Goal: Transaction & Acquisition: Purchase product/service

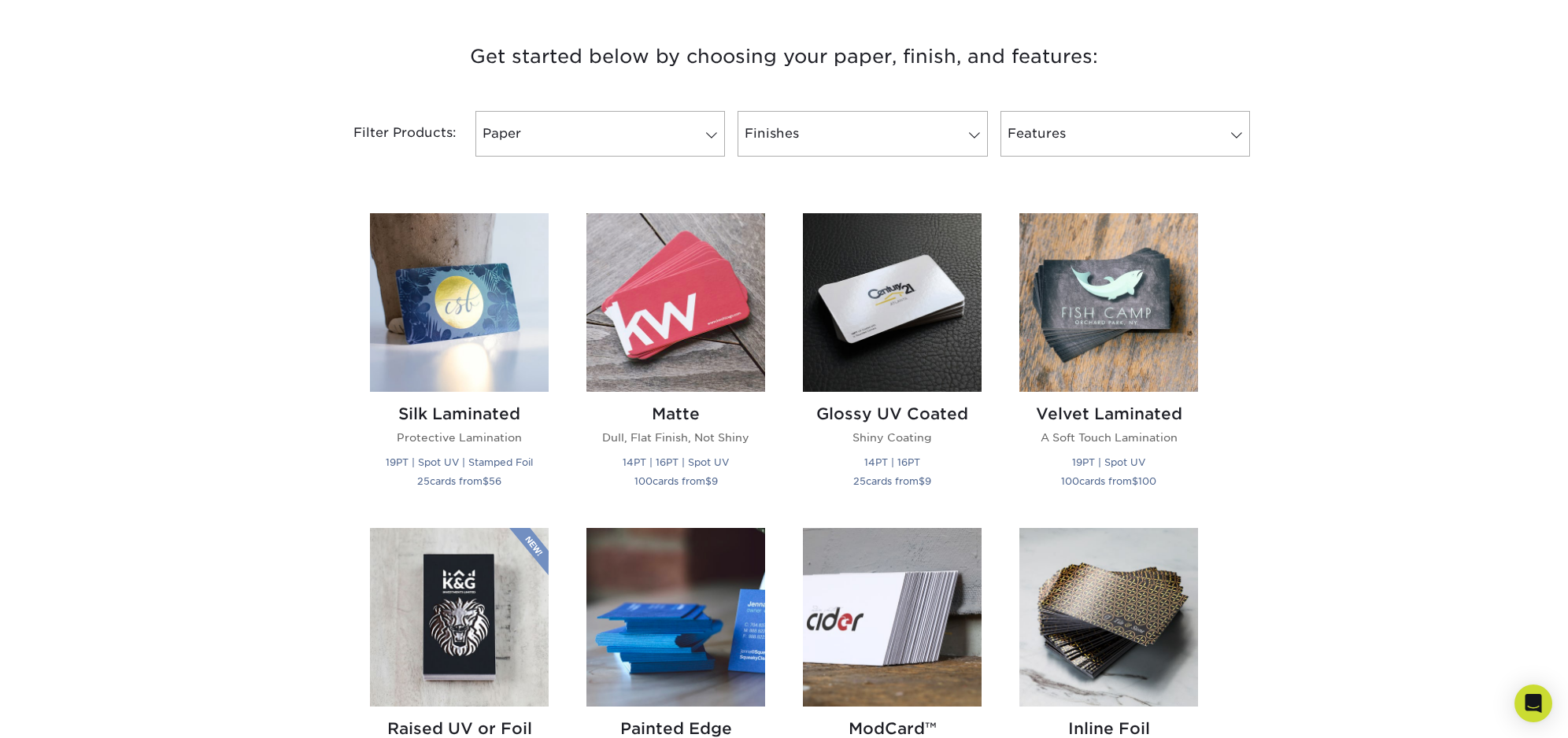
scroll to position [580, 0]
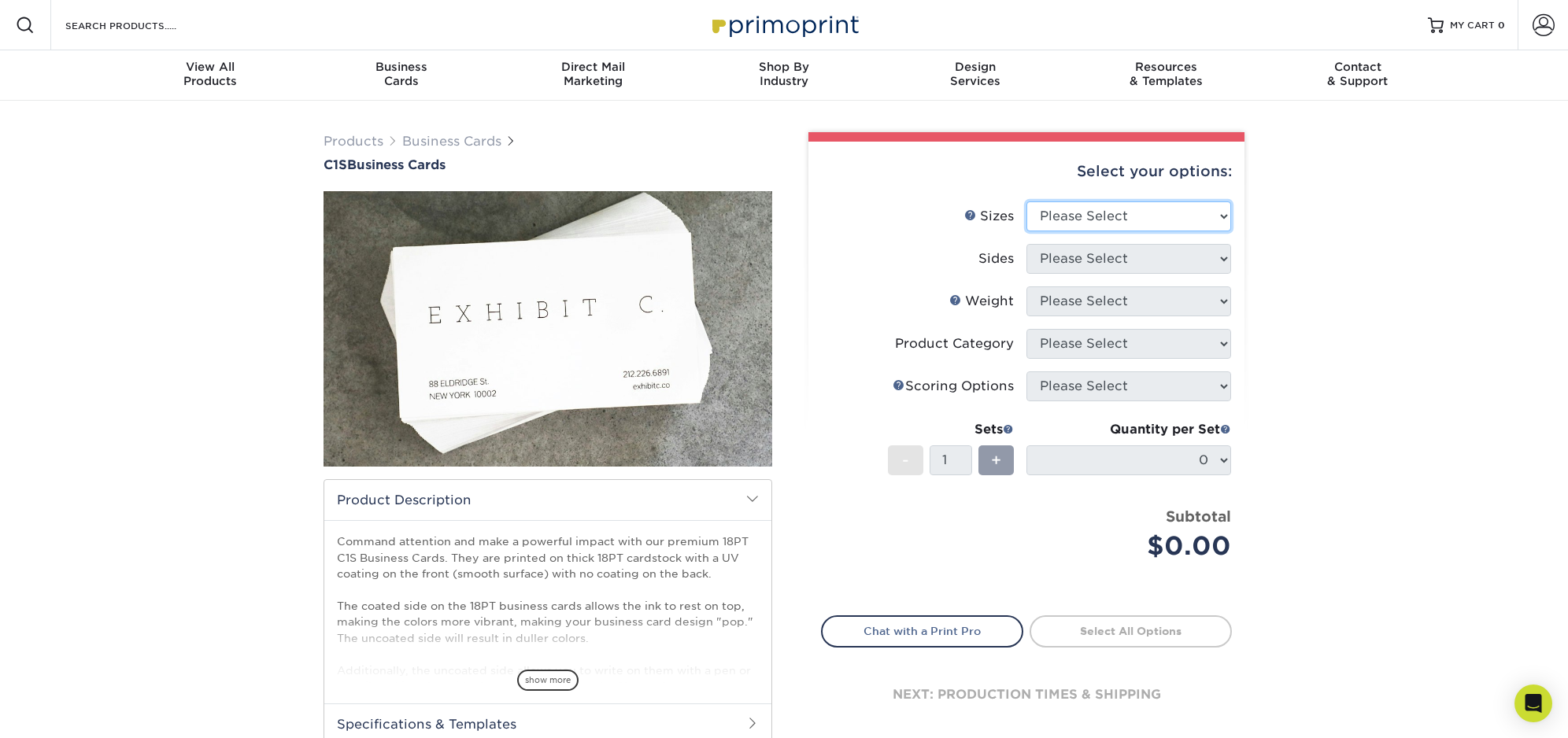
select select "2.12x3.38"
select select "32d3c223-f82c-492b-b915-ba065a00862f"
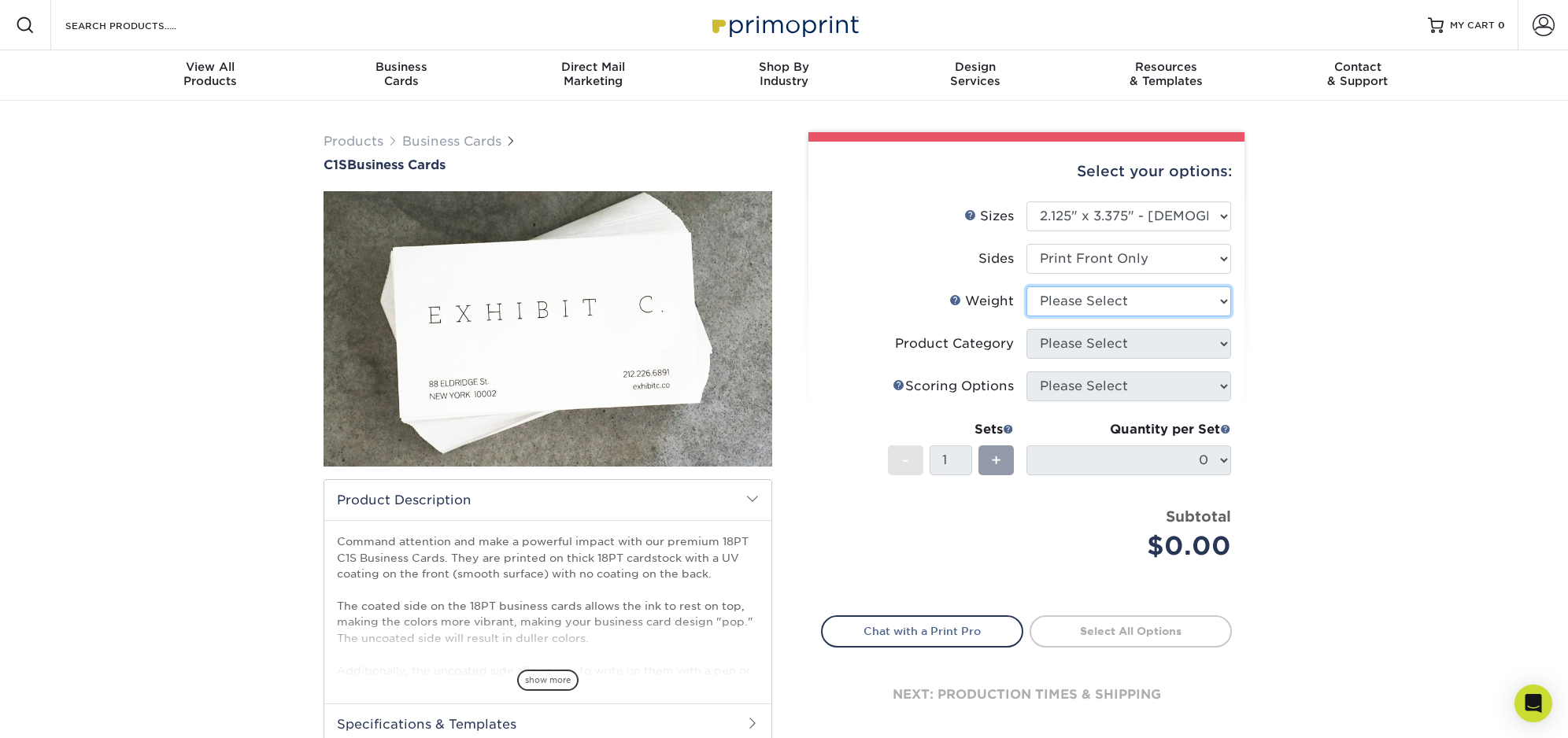
select select "18PTC1S"
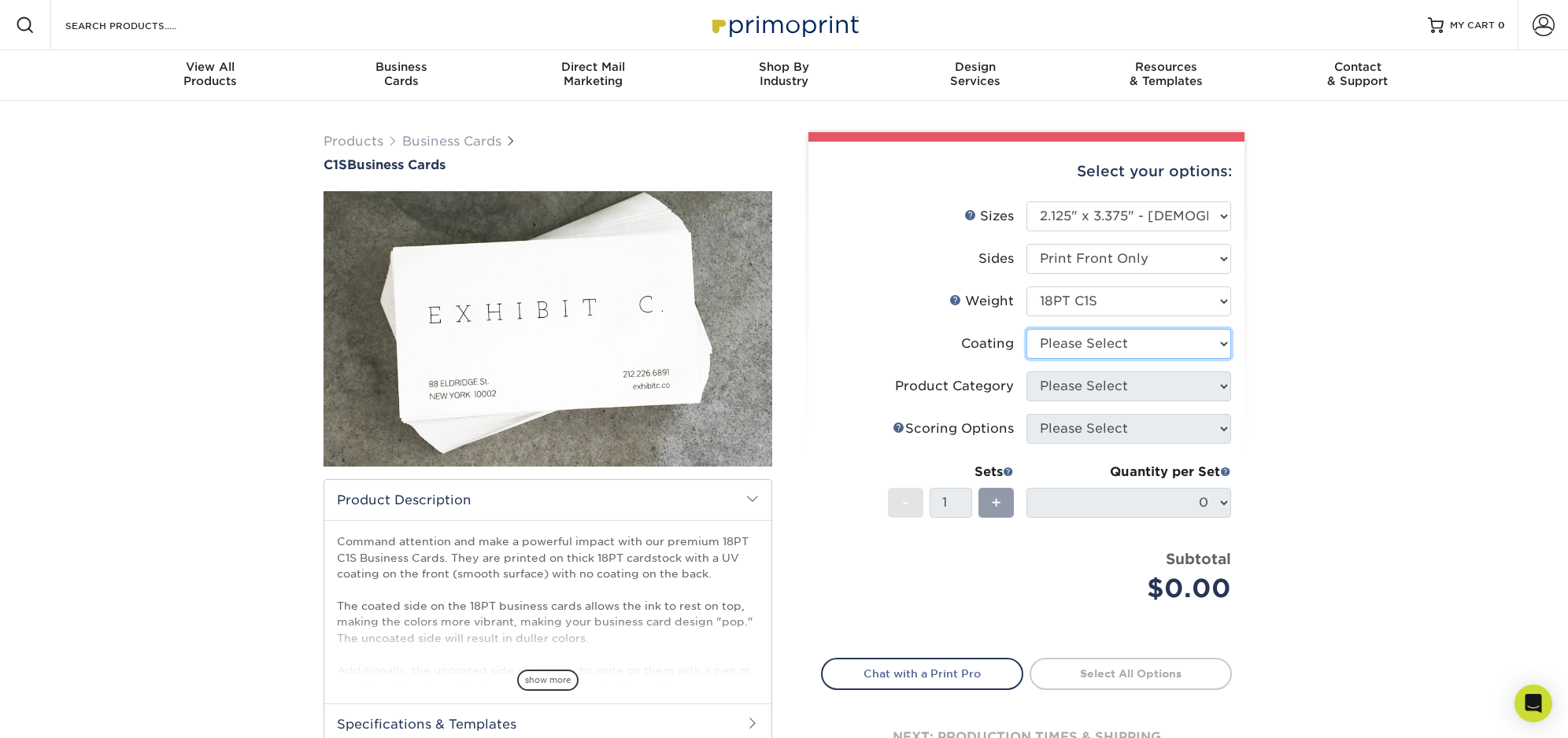
select select "1e8116af-acfc-44b1-83dc-8181aa338834"
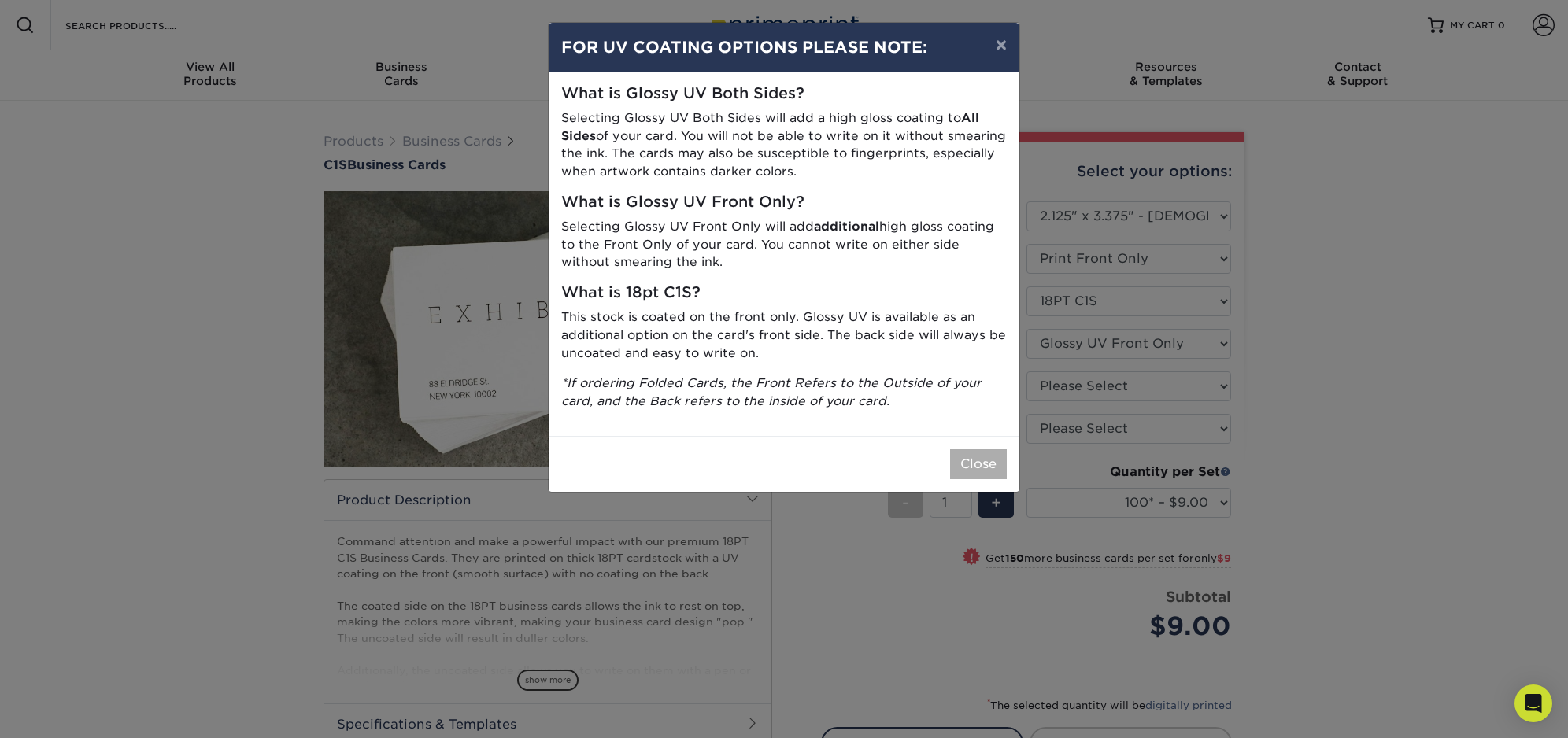
click at [979, 456] on button "Close" at bounding box center [979, 464] width 57 height 30
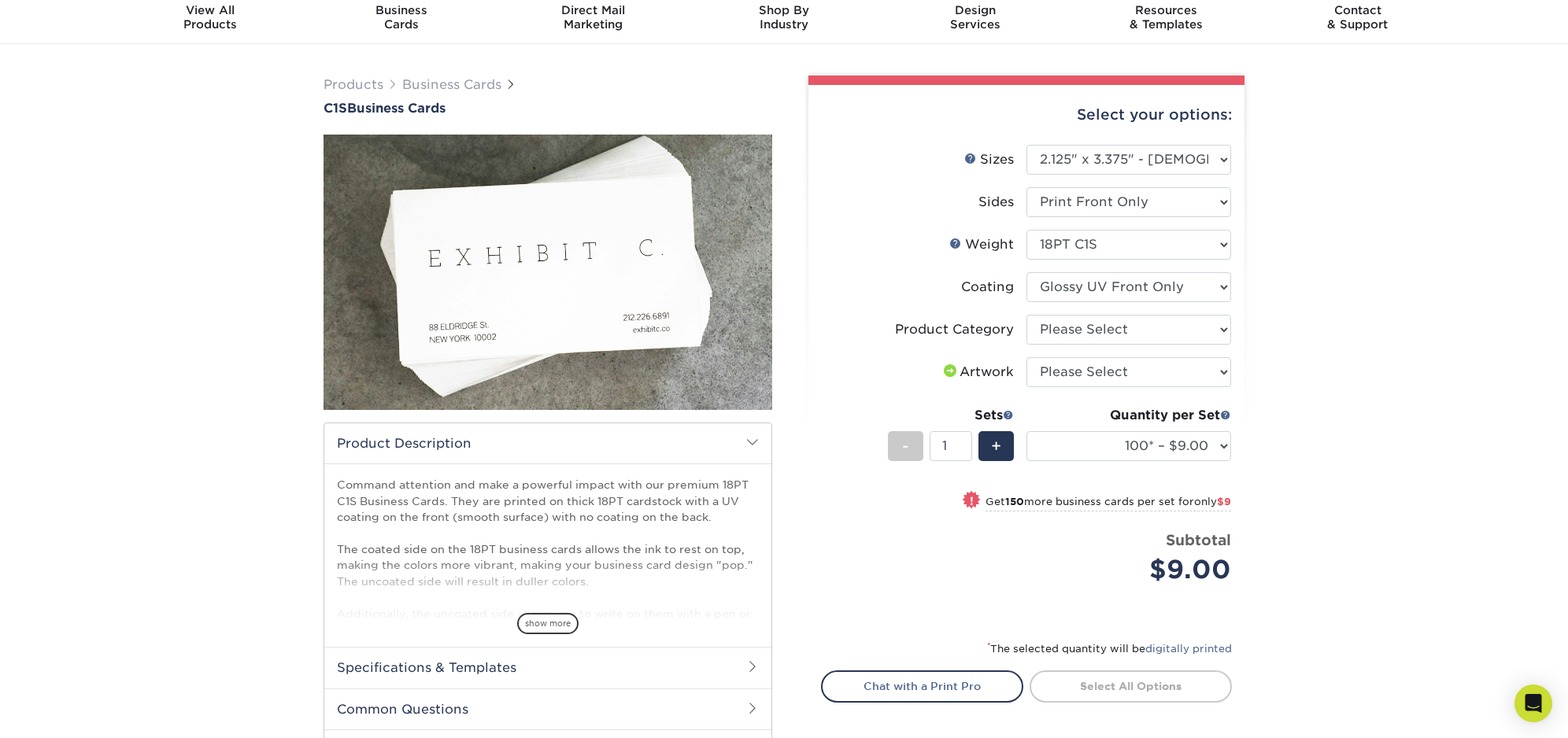
scroll to position [79, 0]
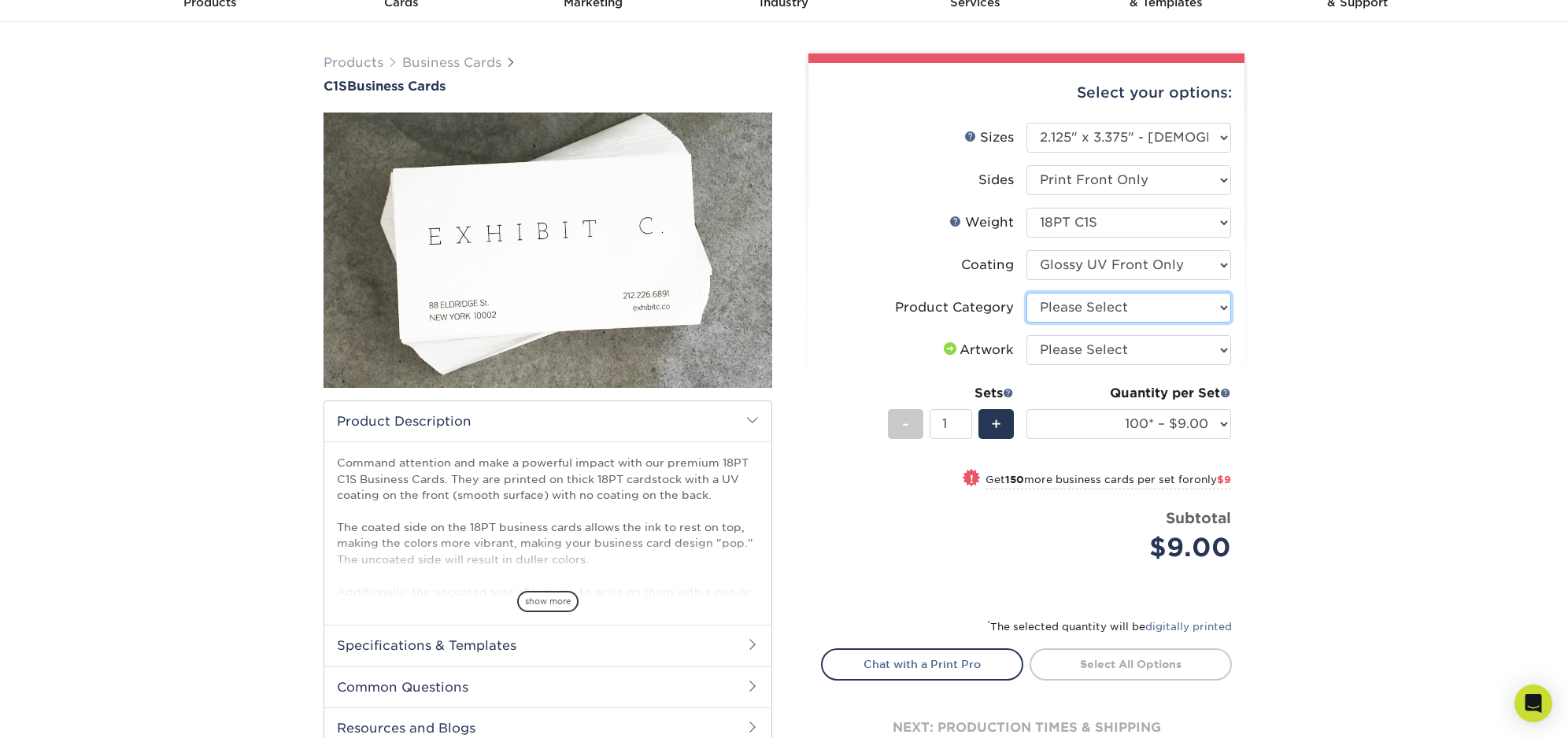
select select "3b5148f1-0588-4f88-a218-97bcfdce65c1"
select select "upload"
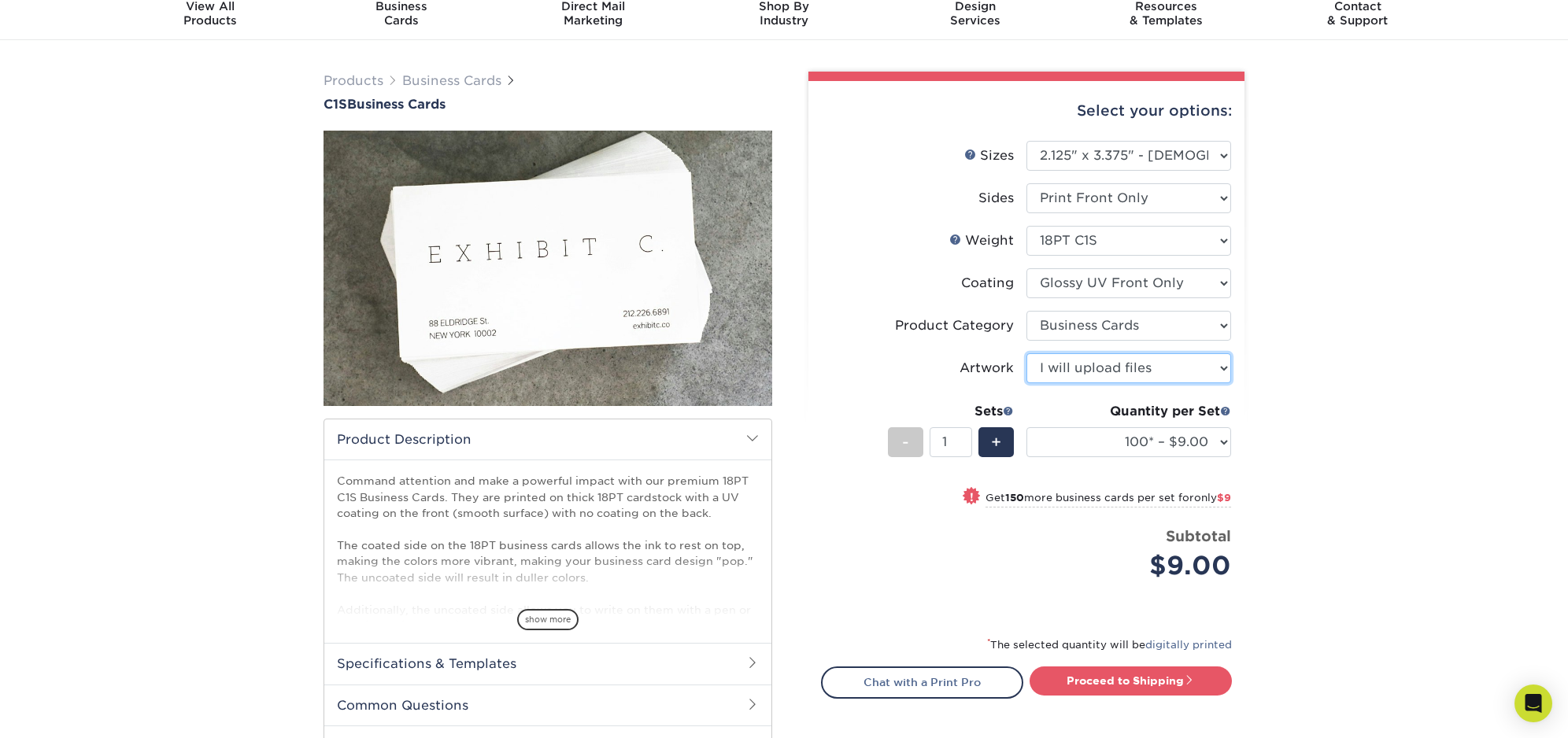
scroll to position [34, 0]
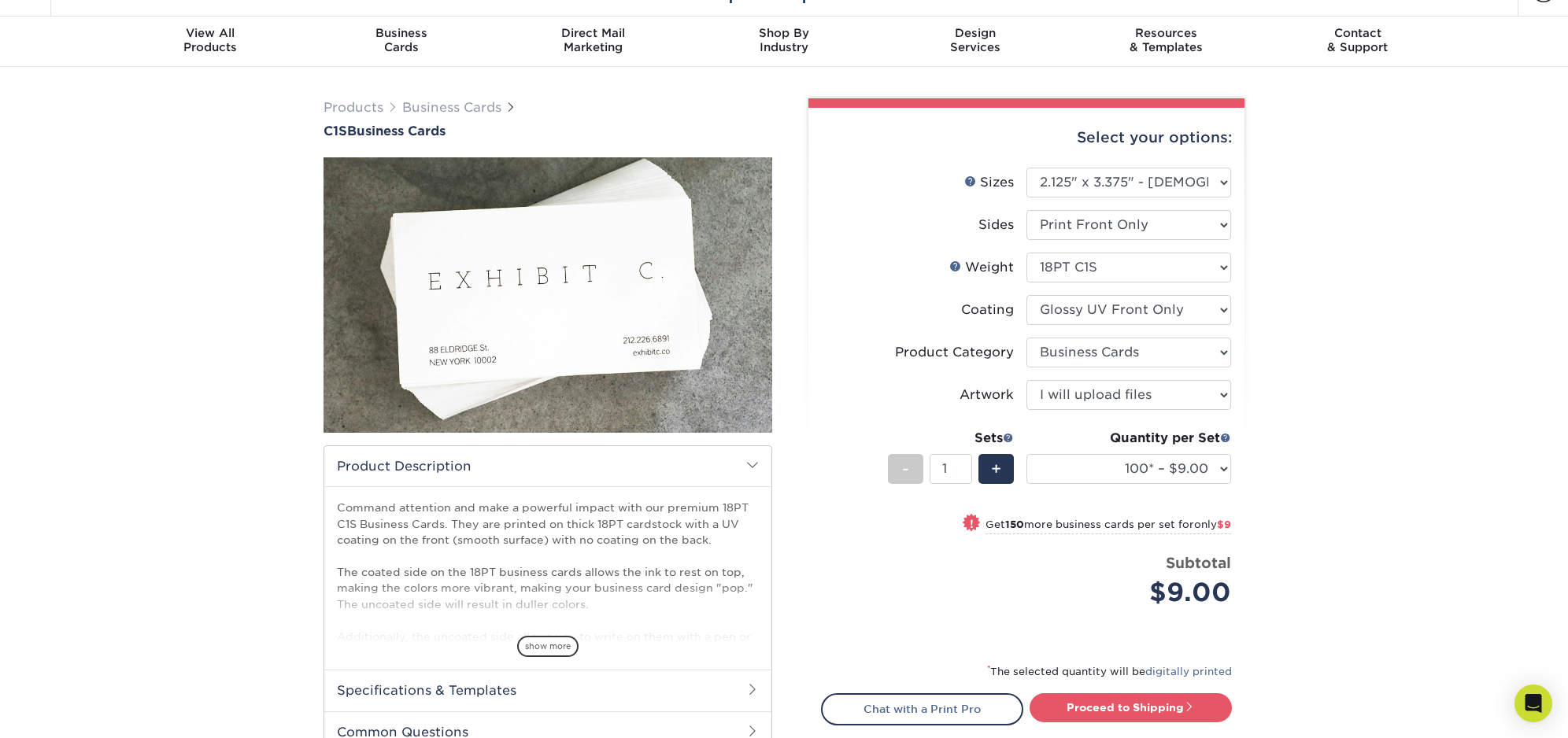
click at [1392, 210] on div "Products Business Cards C1S Business Cards" at bounding box center [784, 471] width 1568 height 810
click at [540, 644] on span "show more" at bounding box center [548, 646] width 62 height 21
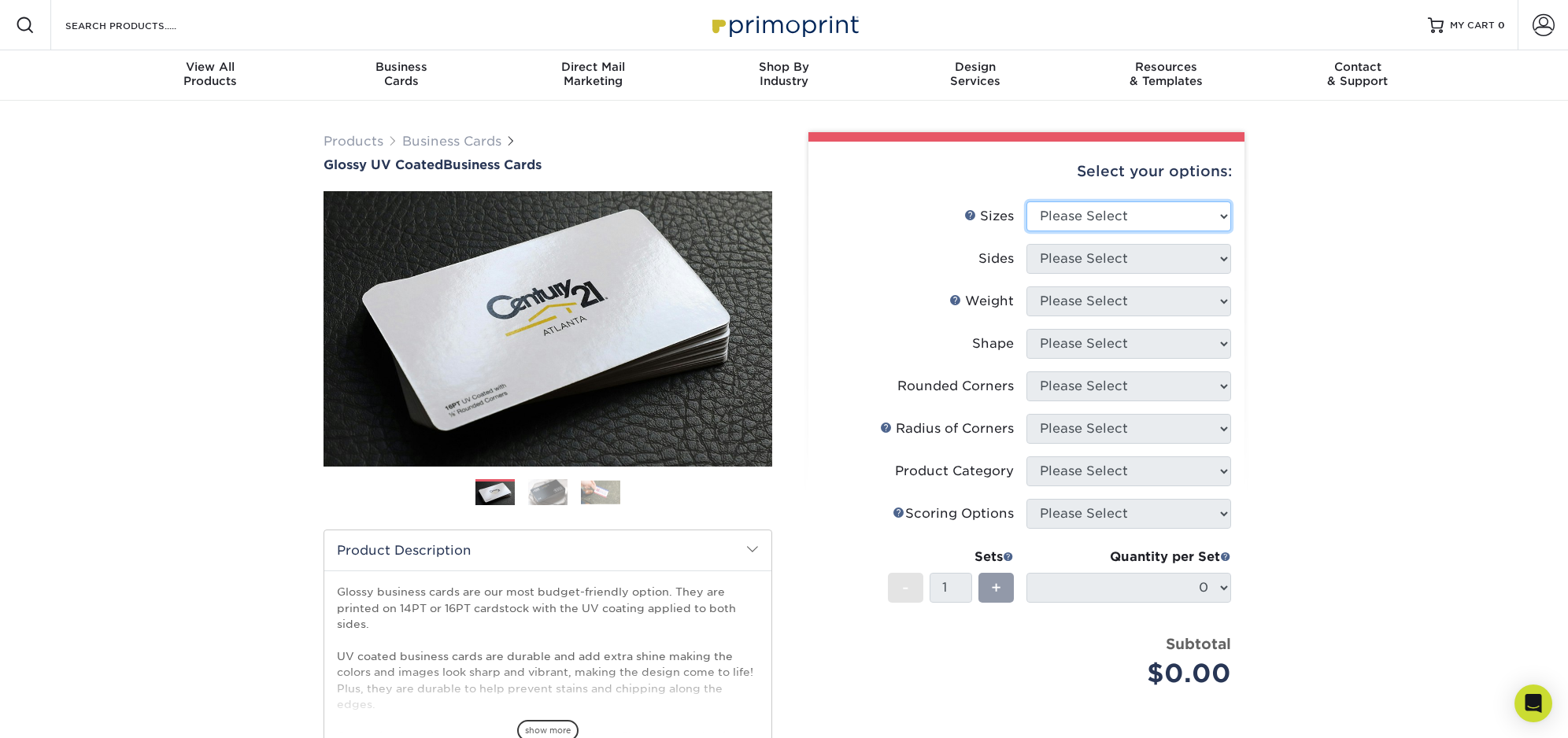
select select "1.50x3.50"
select select "32d3c223-f82c-492b-b915-ba065a00862f"
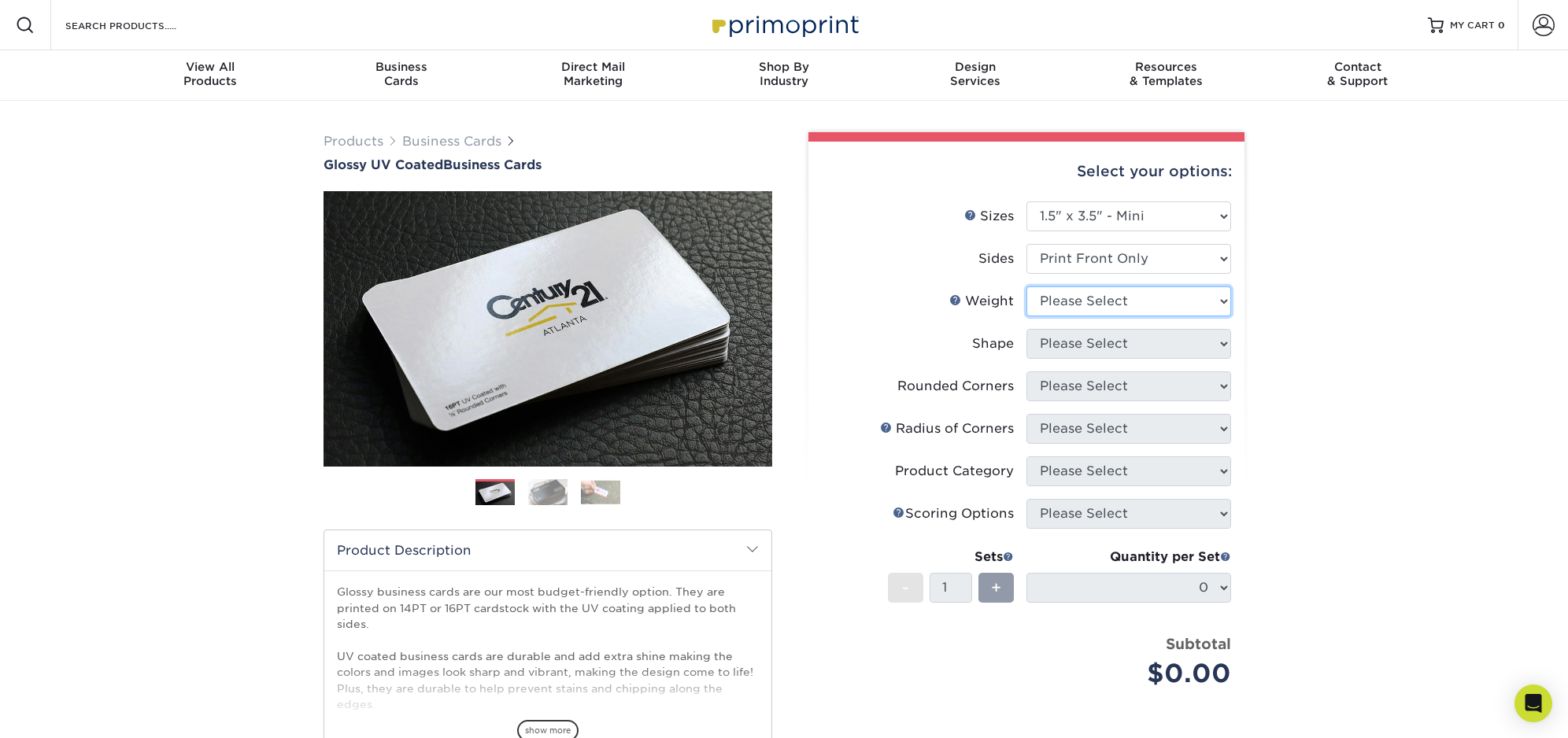
select select "16PT"
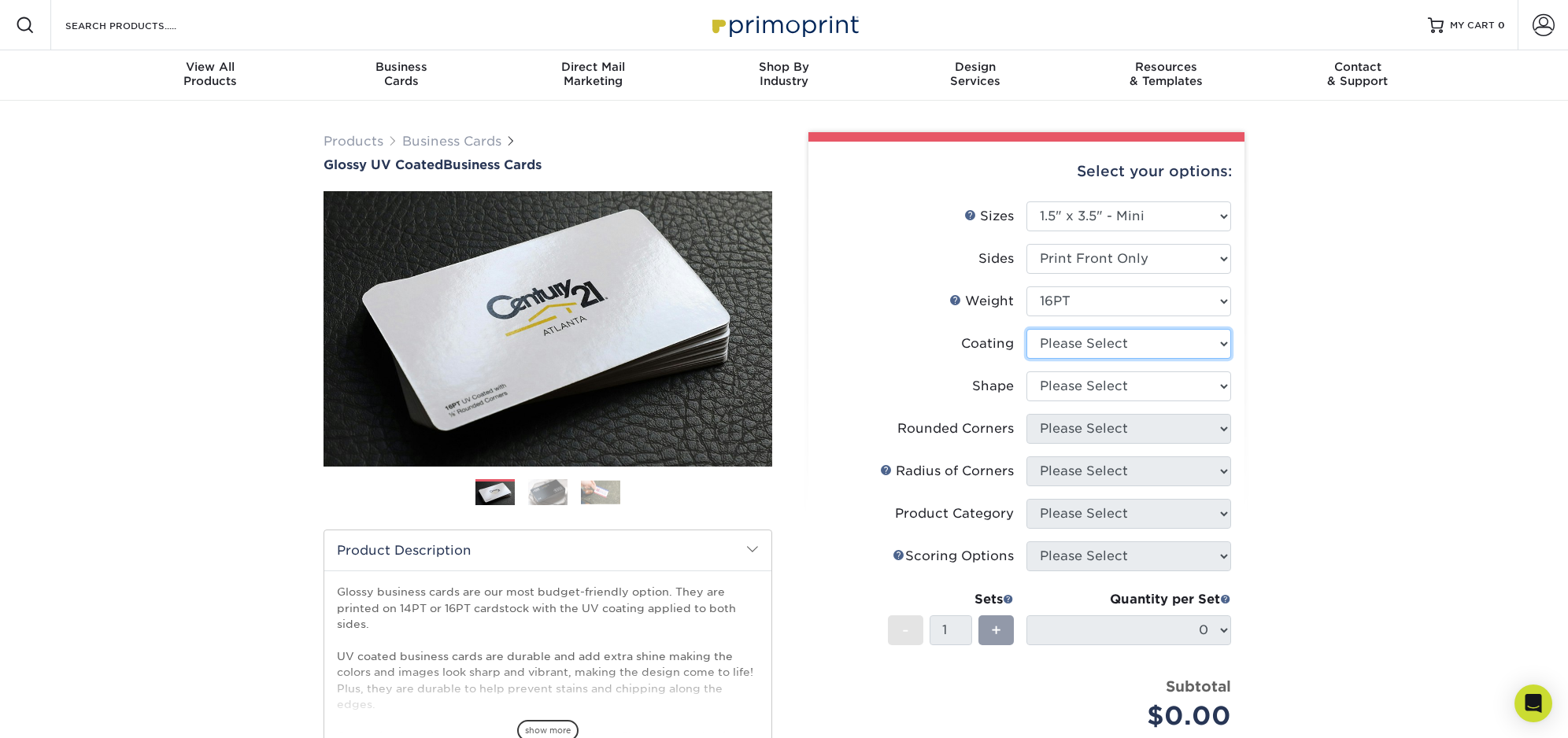
select select "1e8116af-acfc-44b1-83dc-8181aa338834"
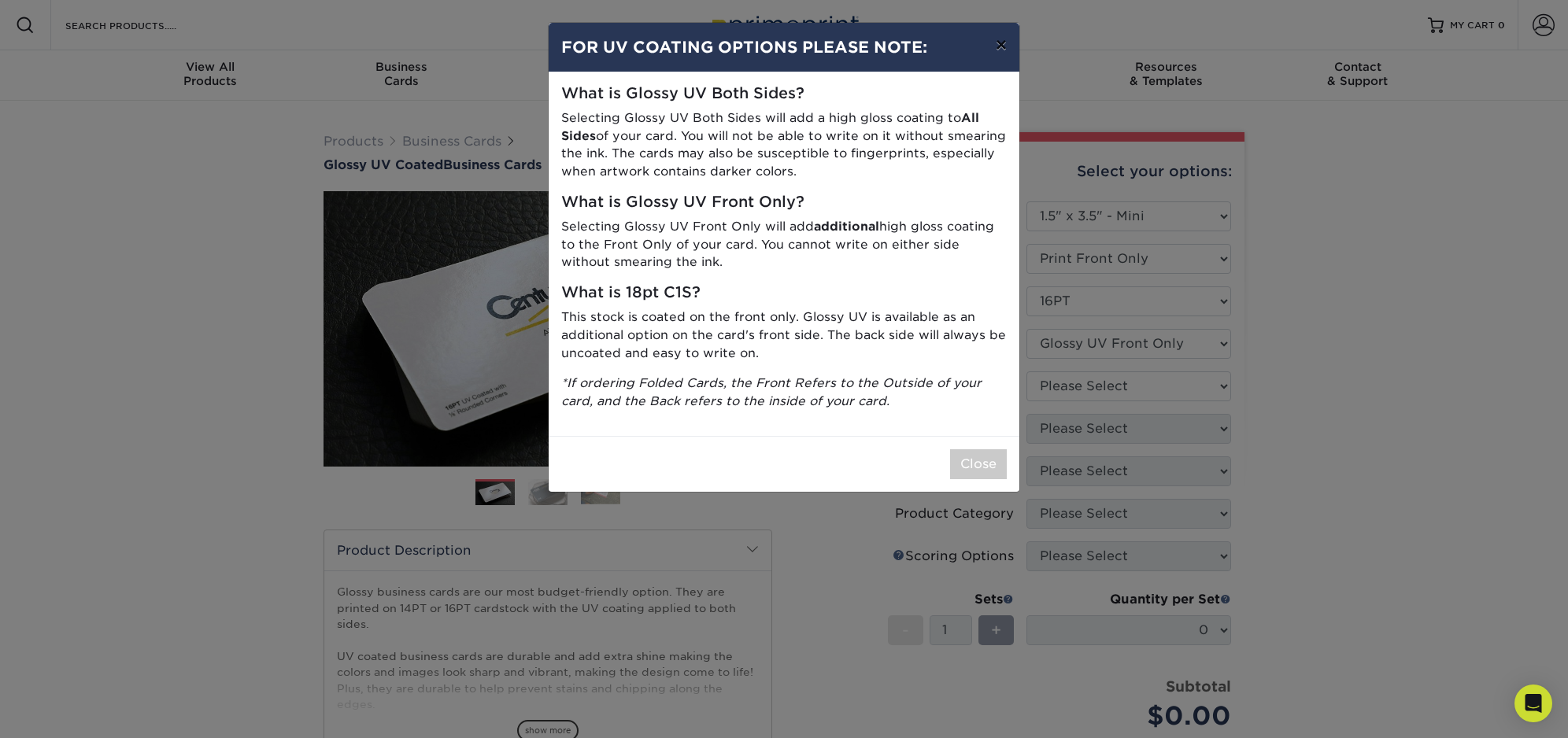
click at [1004, 46] on button "×" at bounding box center [1001, 44] width 36 height 44
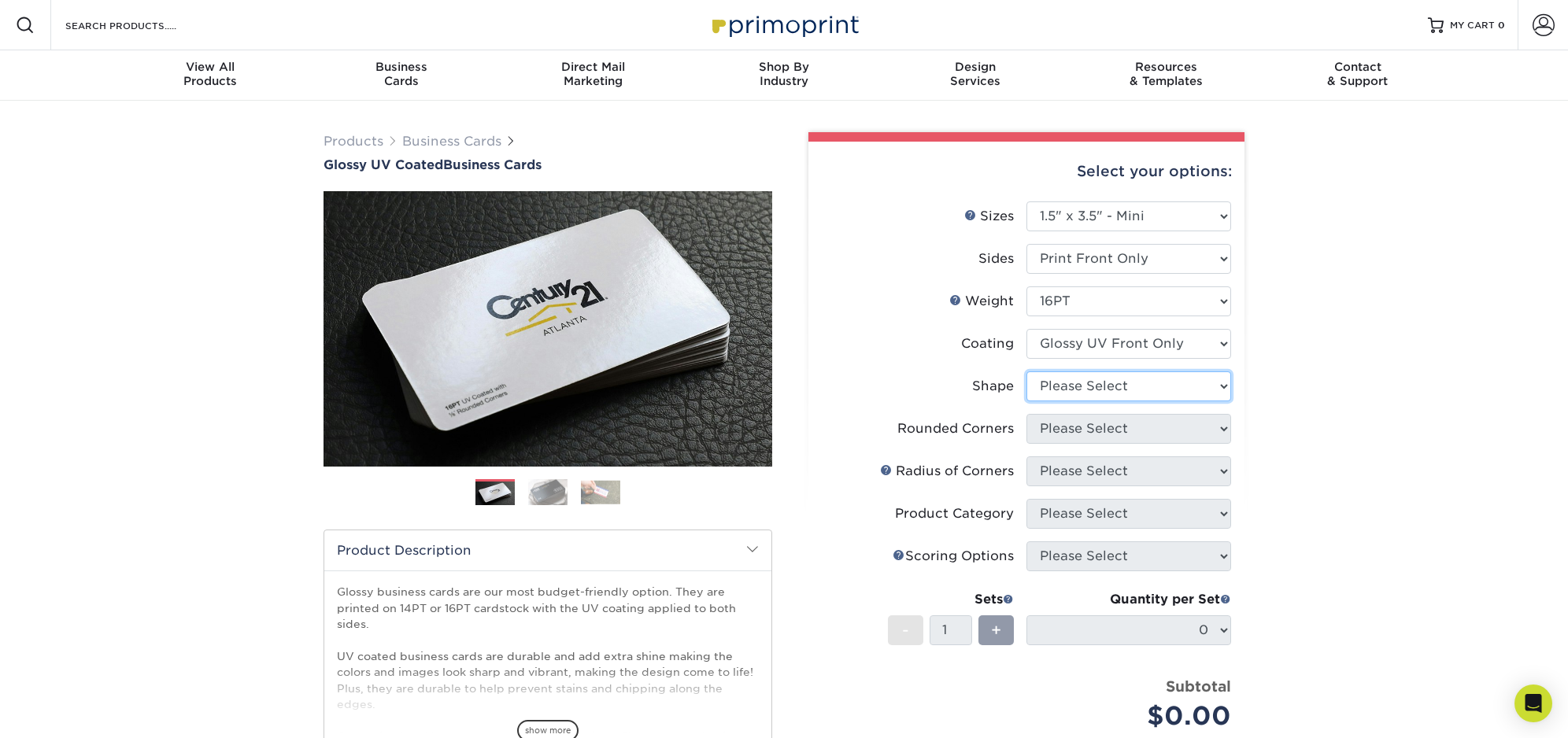
select select "standard"
select select "0"
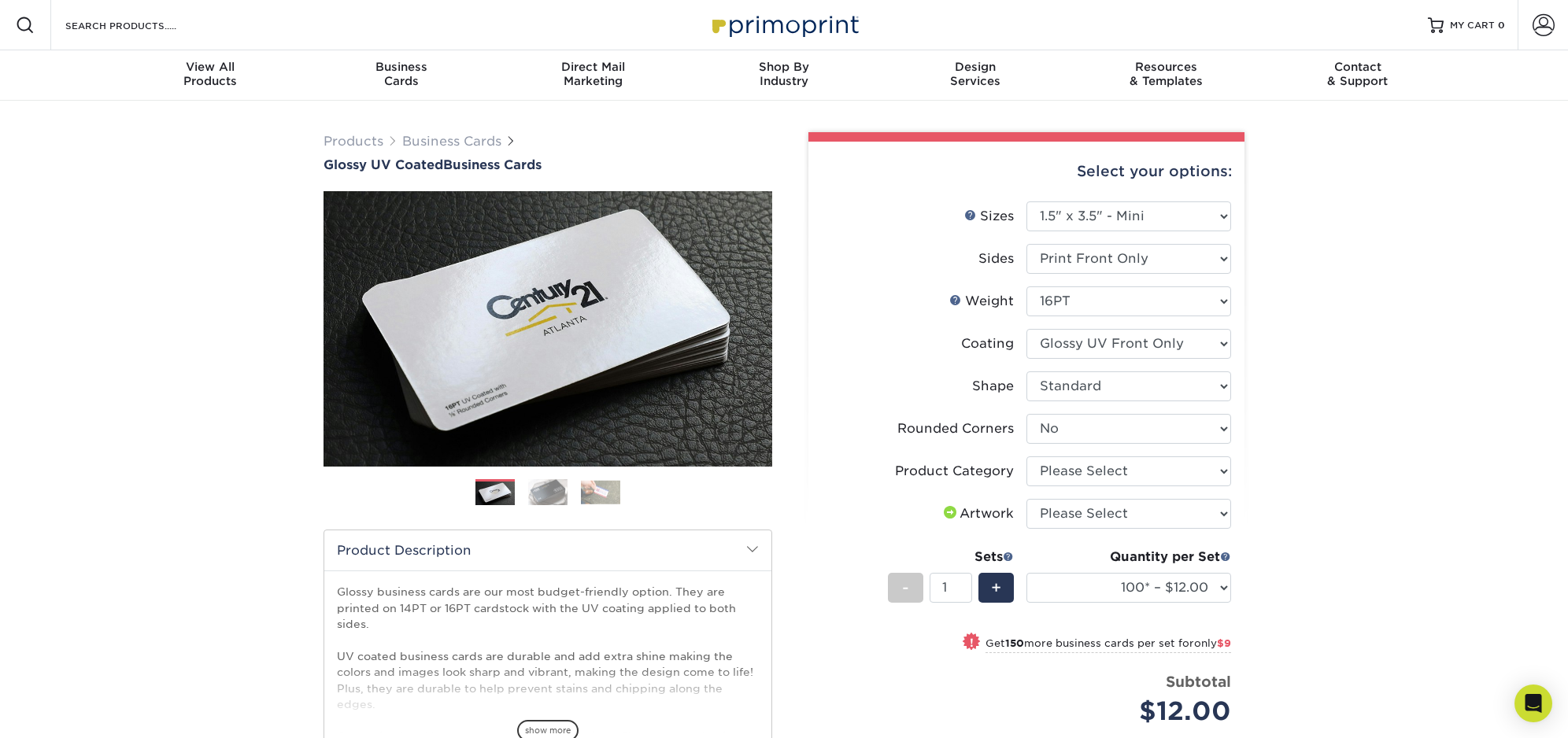
click at [601, 499] on img at bounding box center [600, 492] width 39 height 24
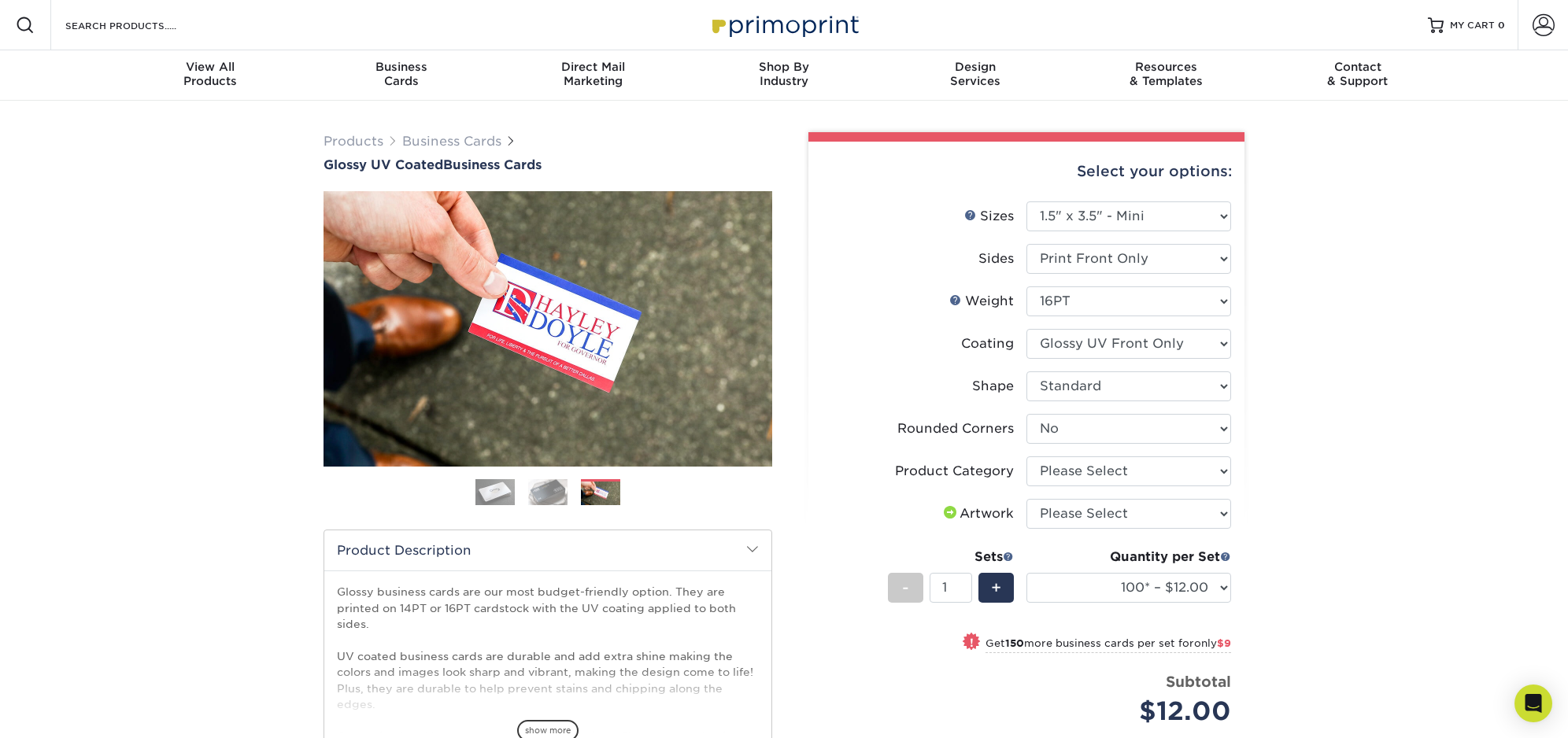
click at [564, 496] on img at bounding box center [548, 492] width 39 height 27
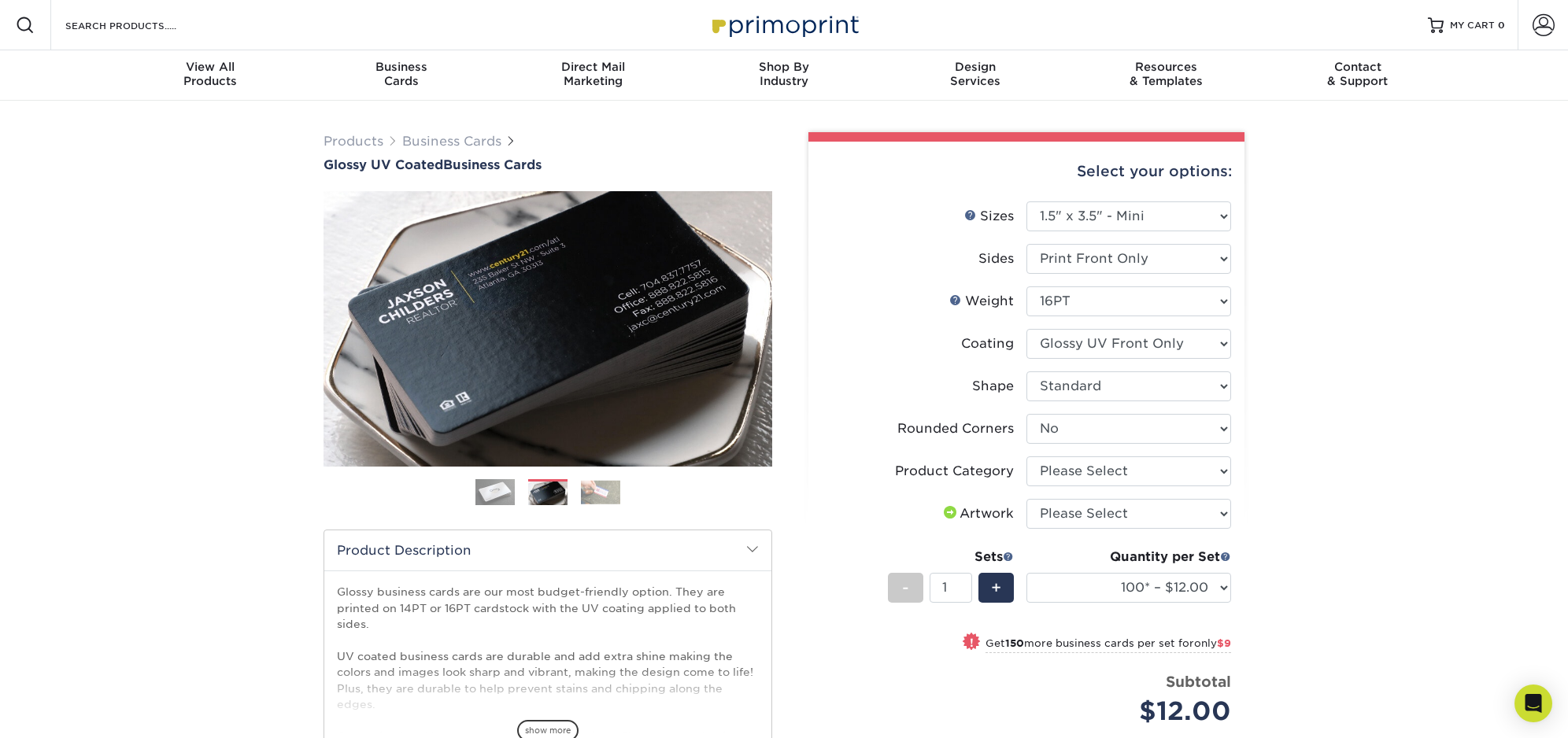
click at [481, 493] on img at bounding box center [494, 492] width 39 height 39
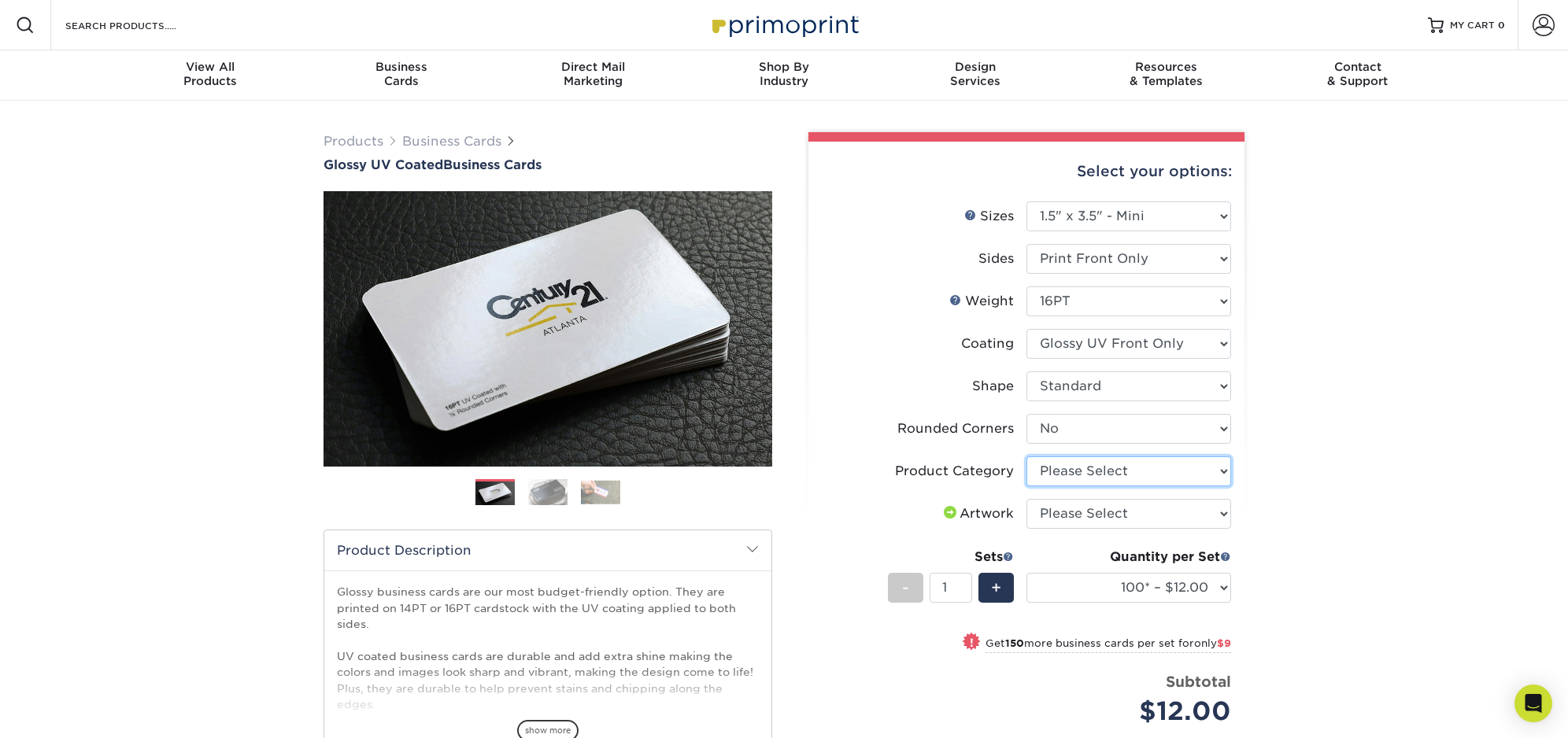
select select "3b5148f1-0588-4f88-a218-97bcfdce65c1"
select select "upload"
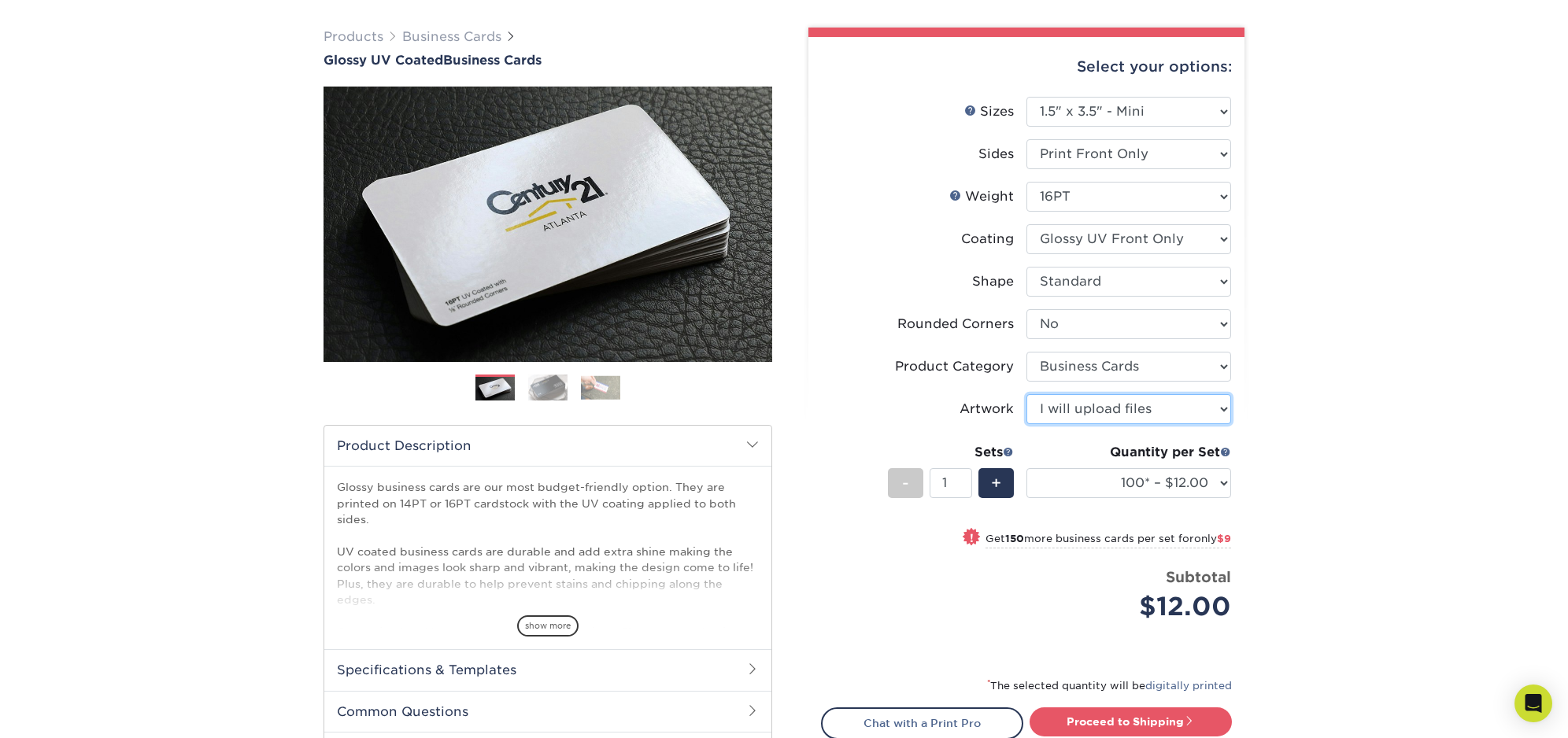
scroll to position [106, 0]
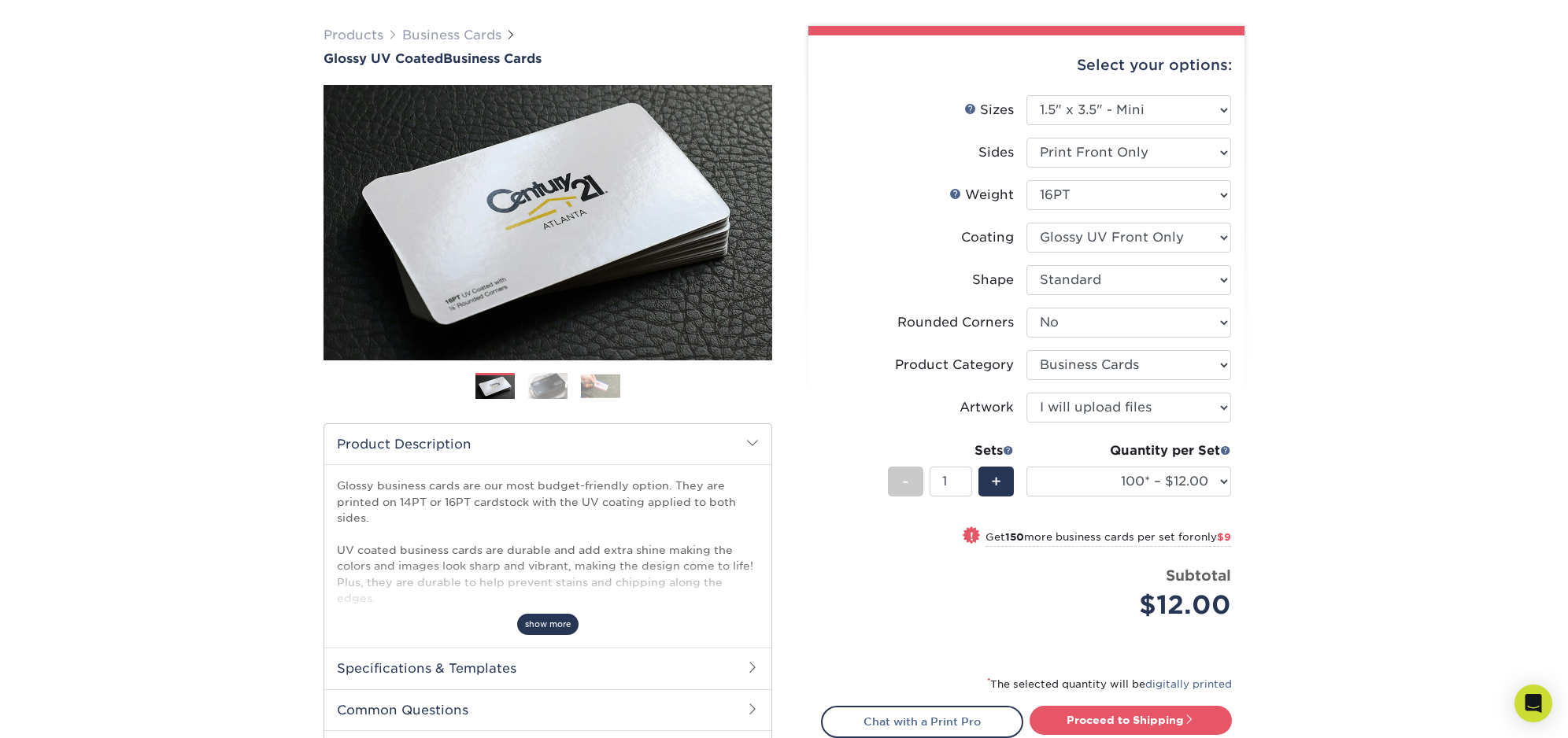
click at [547, 631] on span "show more" at bounding box center [548, 624] width 62 height 21
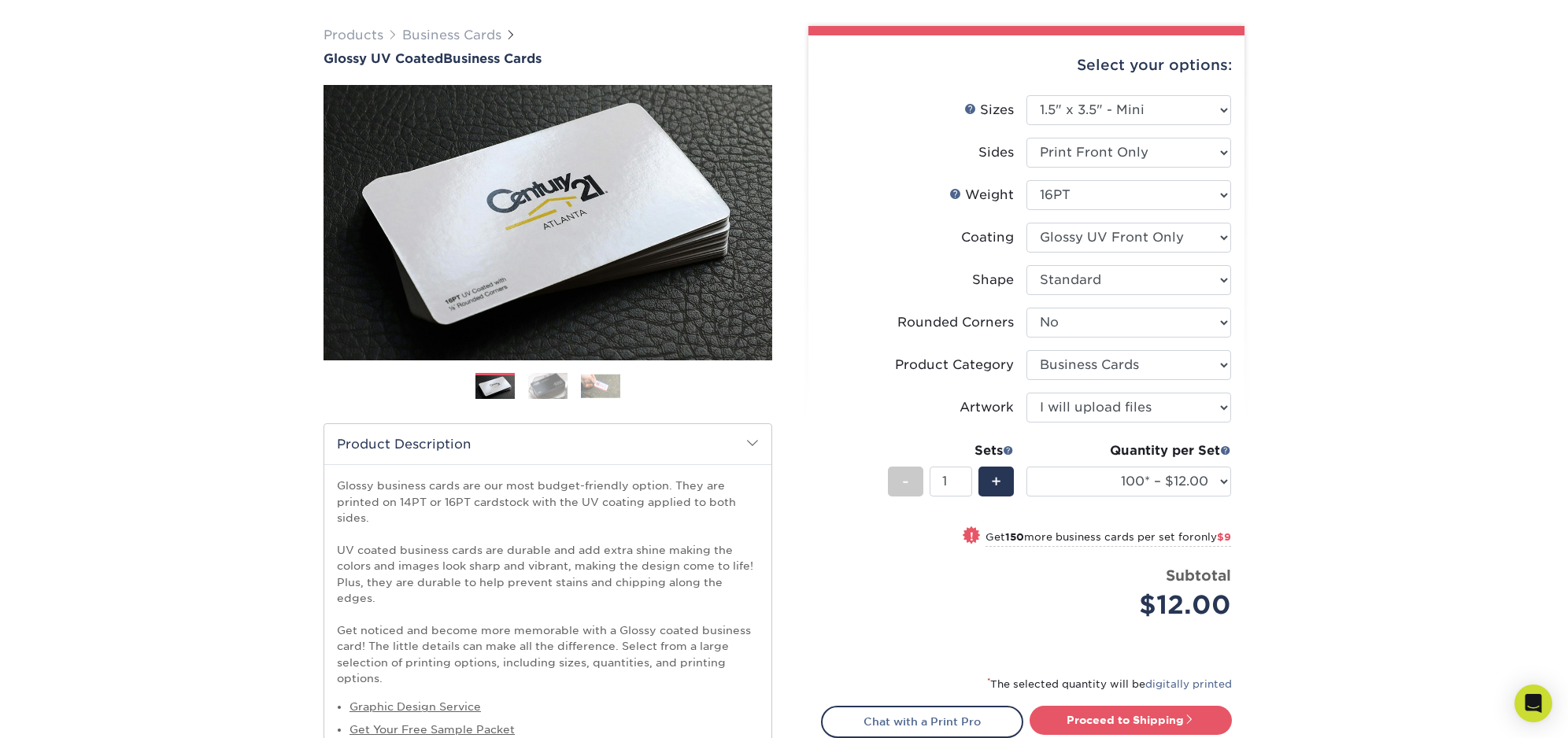
click at [1412, 392] on div "Products Business Cards Glossy UV Coated Business Cards Previous Next" at bounding box center [784, 472] width 1568 height 956
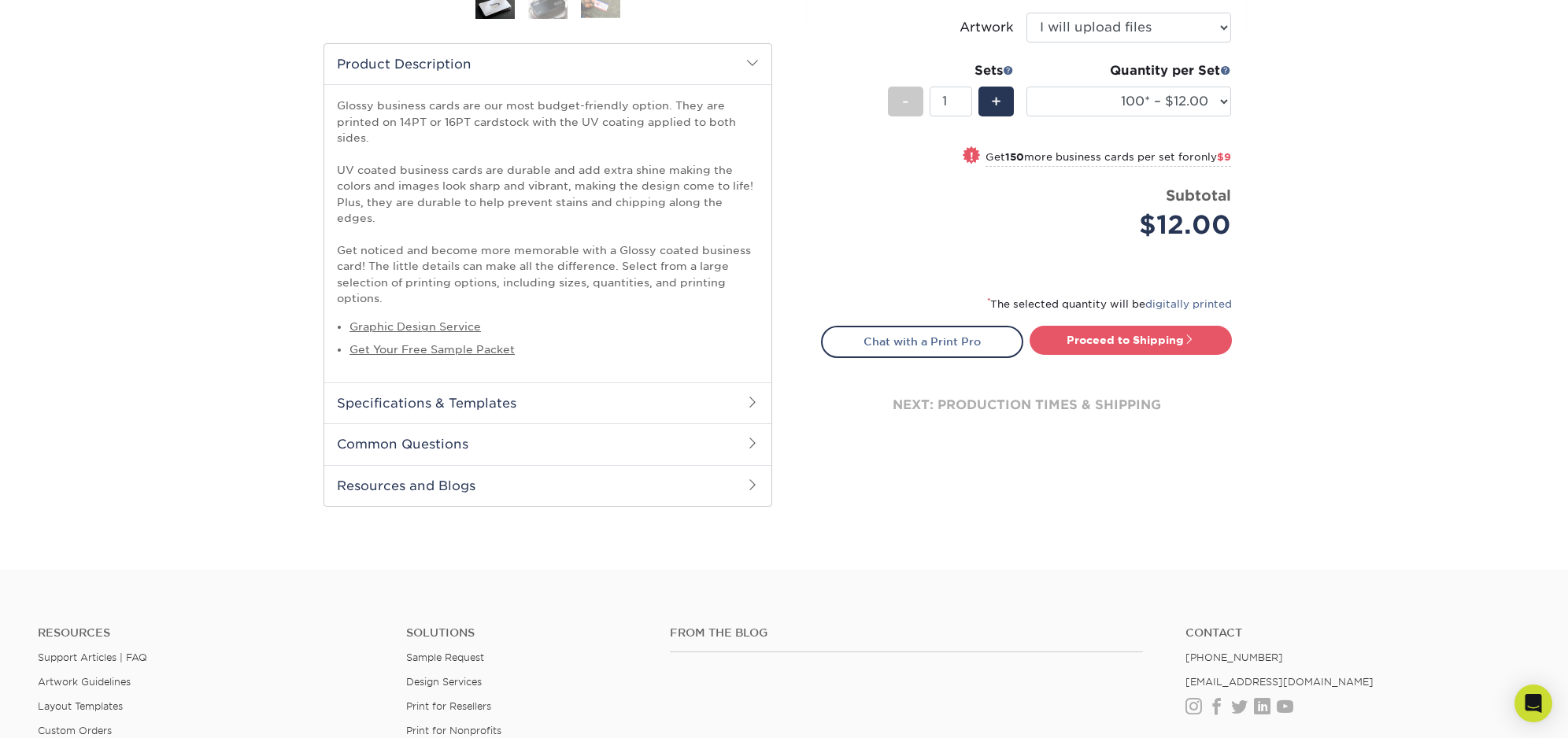
scroll to position [531, 0]
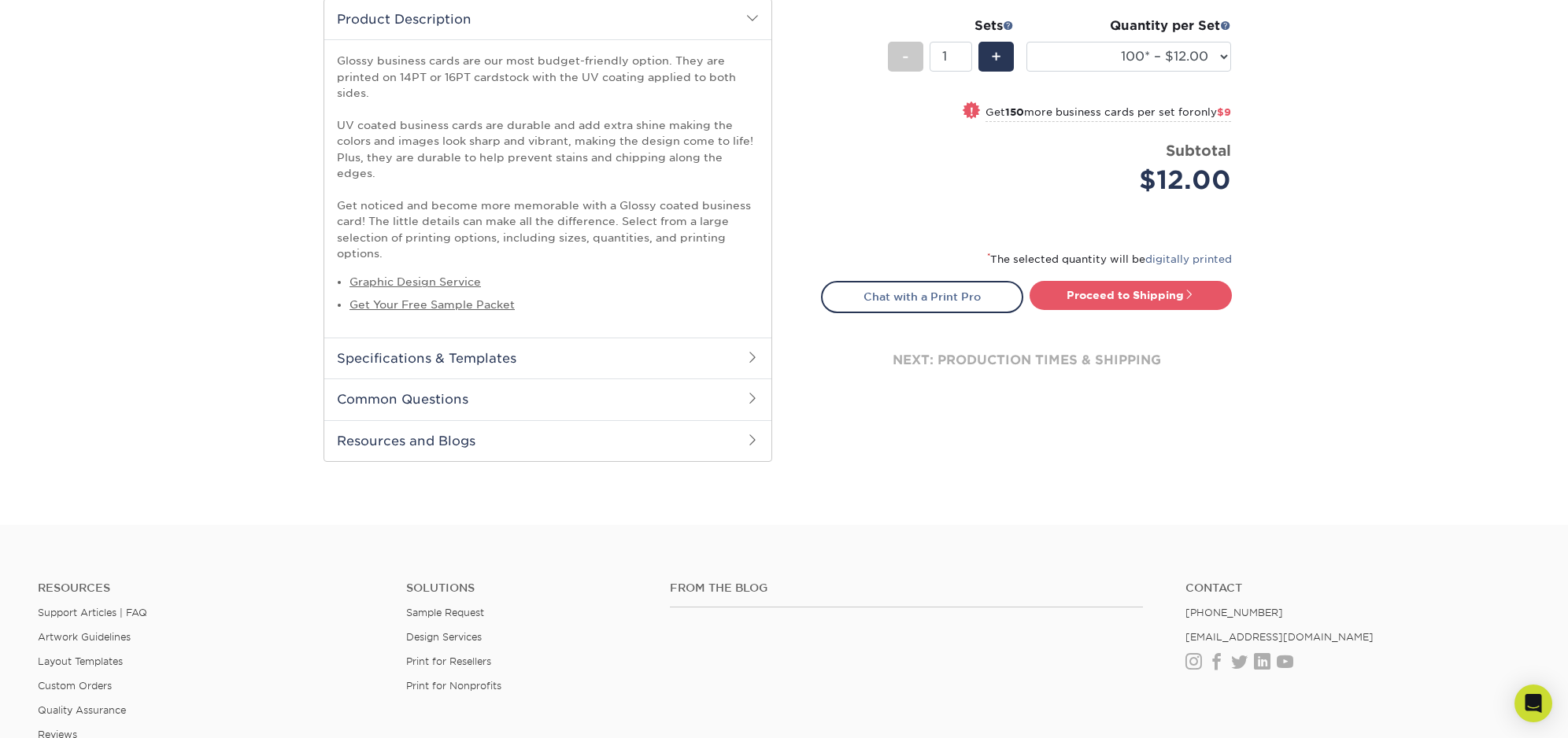
click at [469, 344] on h2 "Specifications & Templates" at bounding box center [548, 357] width 447 height 41
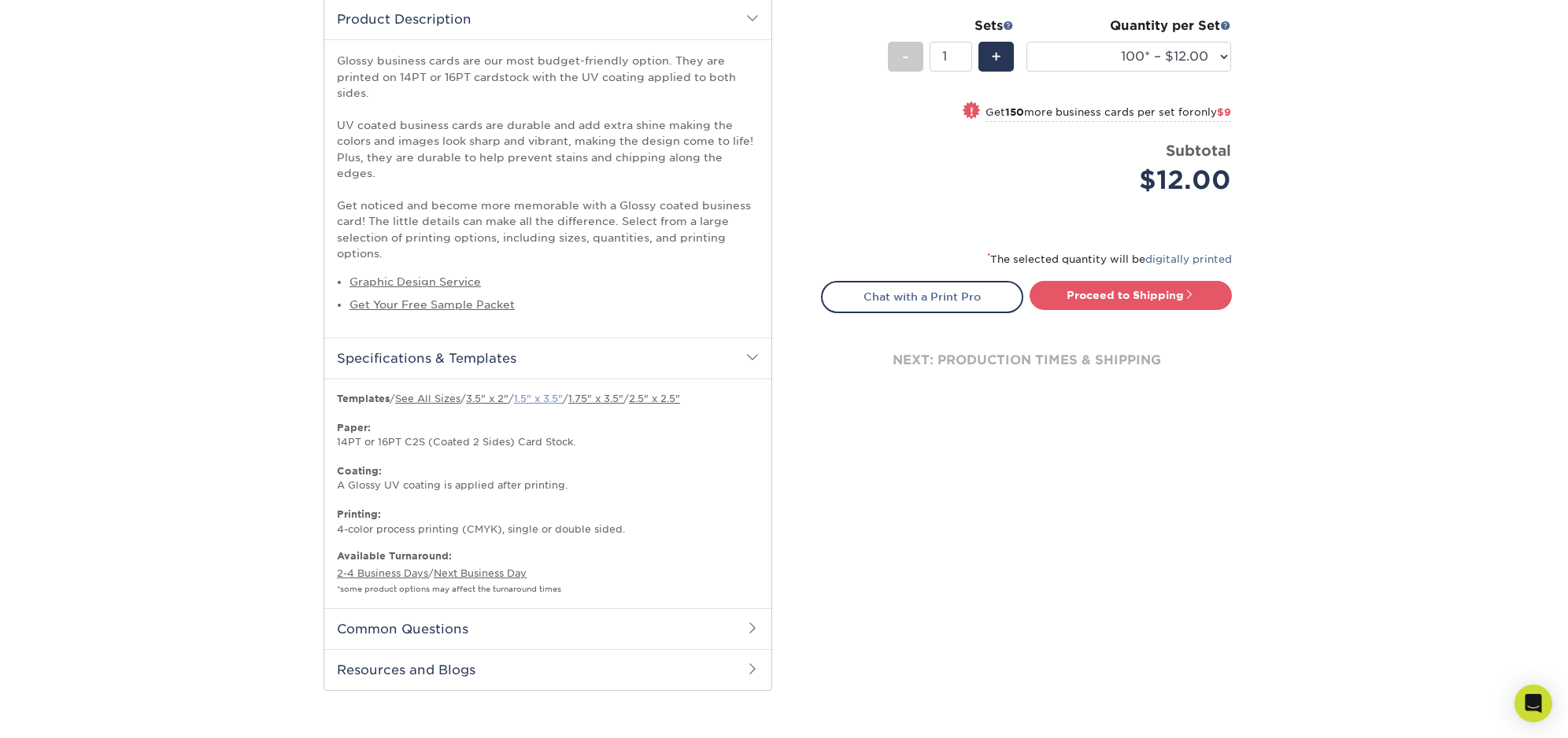
click at [558, 393] on link "1.5" x 3.5"" at bounding box center [539, 398] width 49 height 12
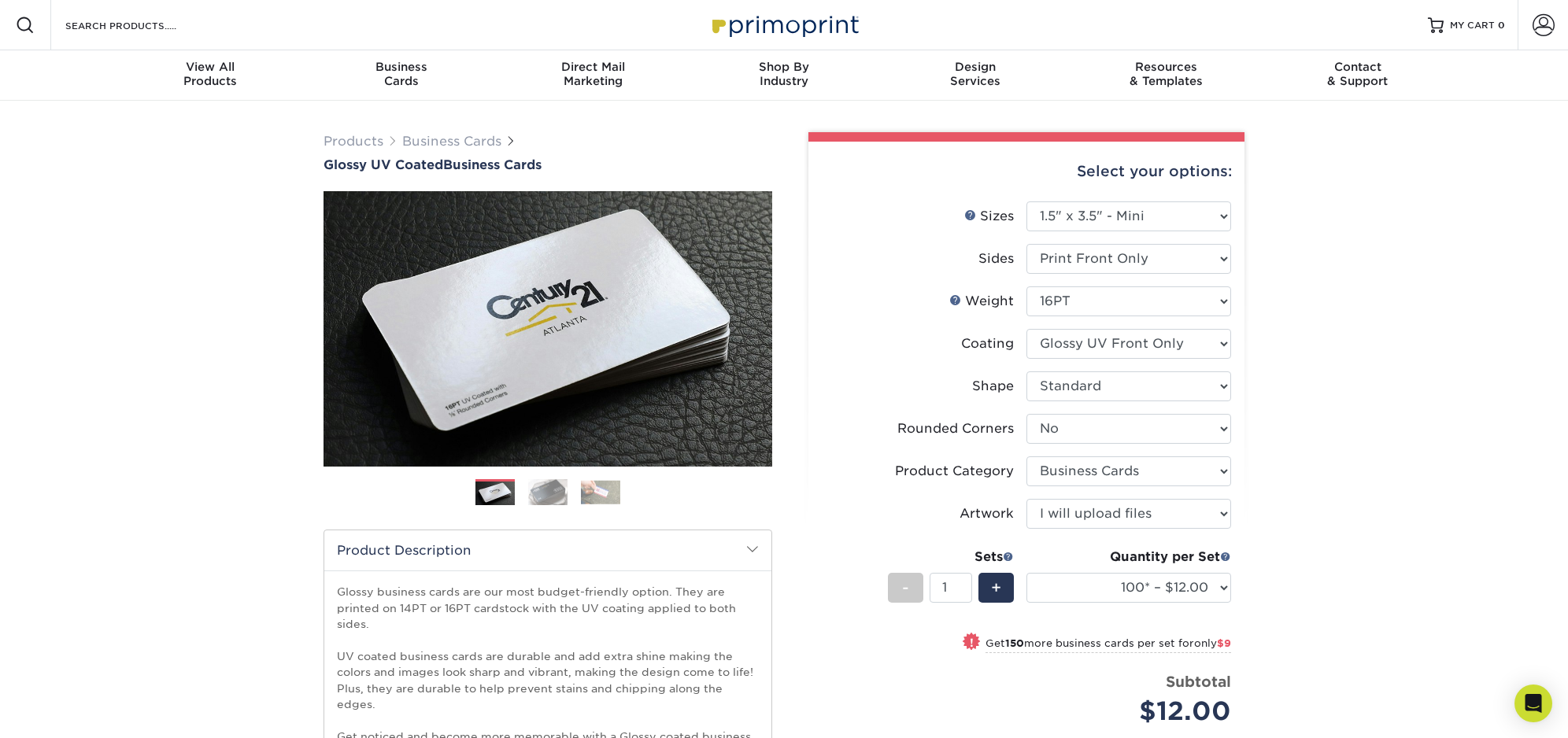
scroll to position [0, 0]
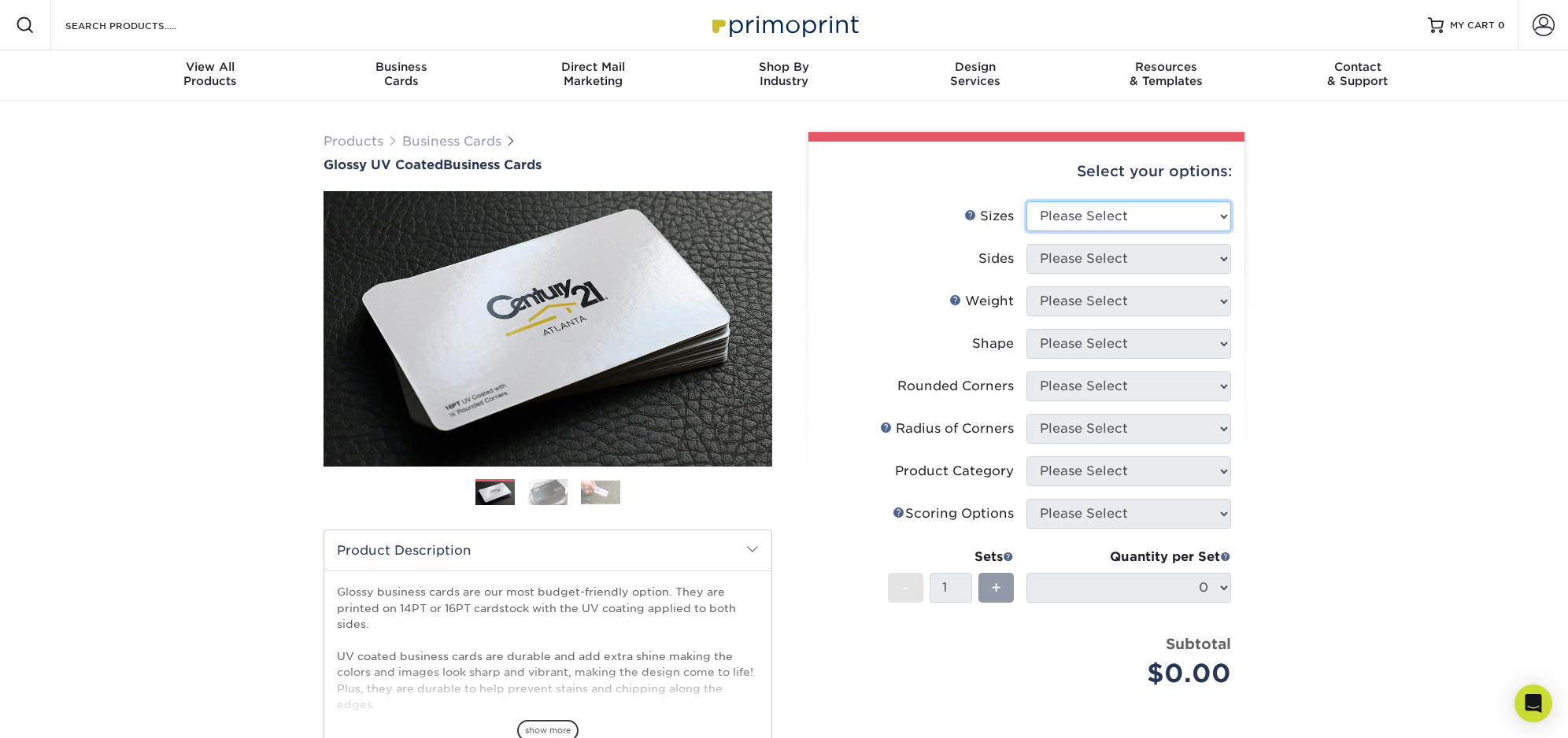
select select "1.50x3.50"
